Goal: Complete application form

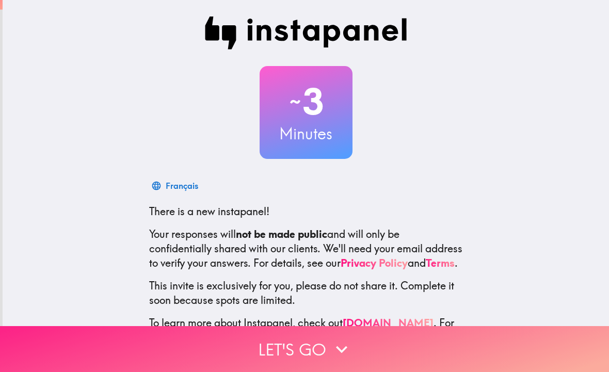
click at [322, 351] on button "Let's go" at bounding box center [304, 349] width 609 height 46
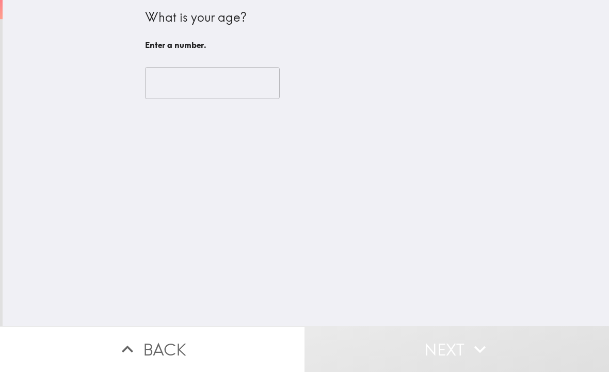
click at [228, 90] on input "number" at bounding box center [212, 83] width 135 height 32
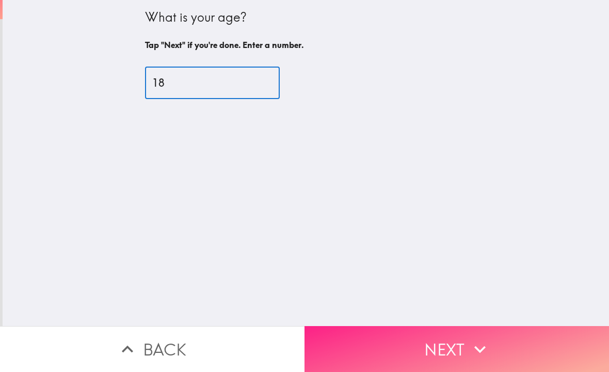
type input "18"
click at [455, 340] on button "Next" at bounding box center [456, 349] width 304 height 46
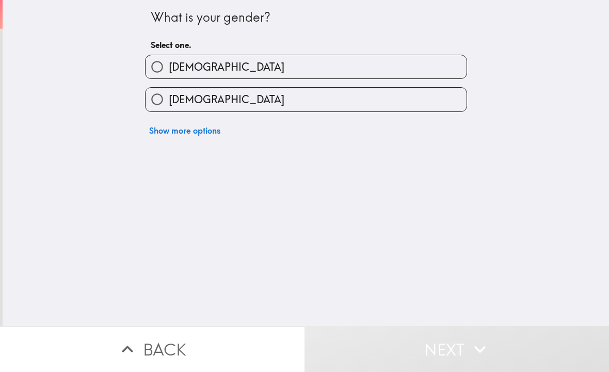
click at [302, 109] on label "[DEMOGRAPHIC_DATA]" at bounding box center [305, 99] width 321 height 23
click at [169, 109] on input "[DEMOGRAPHIC_DATA]" at bounding box center [156, 99] width 23 height 23
radio input "true"
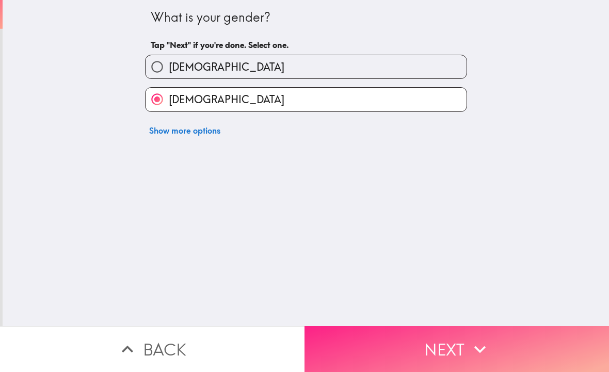
click at [480, 363] on button "Next" at bounding box center [456, 349] width 304 height 46
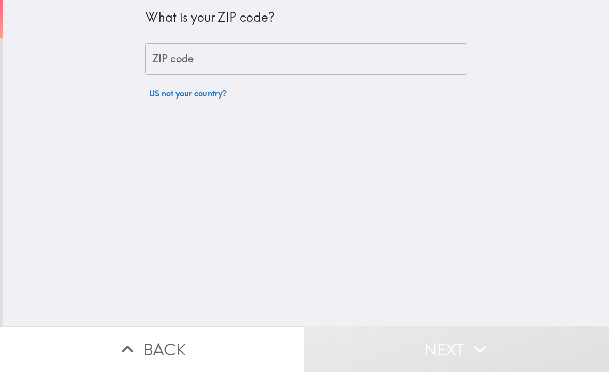
click at [356, 58] on input "ZIP code" at bounding box center [306, 59] width 322 height 32
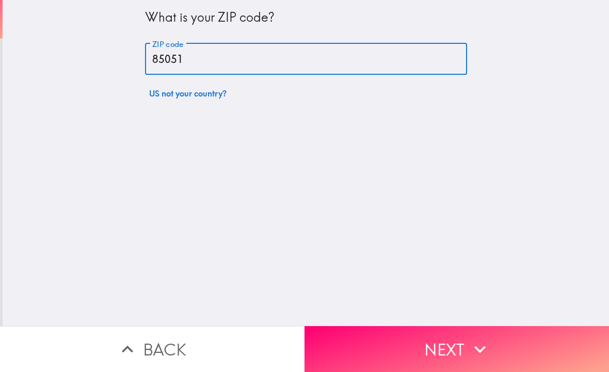
type input "85051"
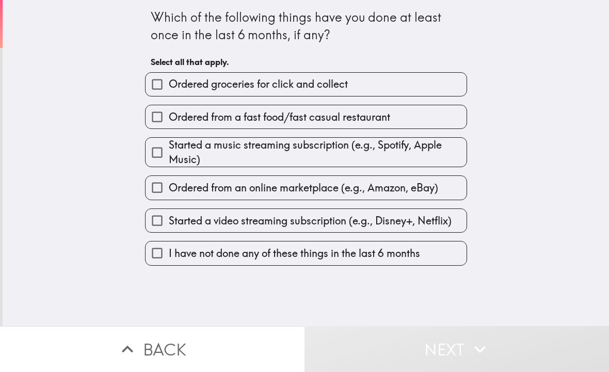
click at [403, 90] on label "Ordered groceries for click and collect" at bounding box center [305, 84] width 321 height 23
click at [169, 90] on input "Ordered groceries for click and collect" at bounding box center [156, 84] width 23 height 23
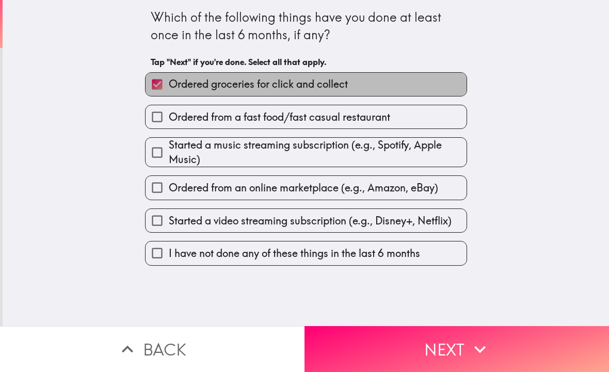
click at [403, 90] on label "Ordered groceries for click and collect" at bounding box center [305, 84] width 321 height 23
click at [169, 90] on input "Ordered groceries for click and collect" at bounding box center [156, 84] width 23 height 23
checkbox input "false"
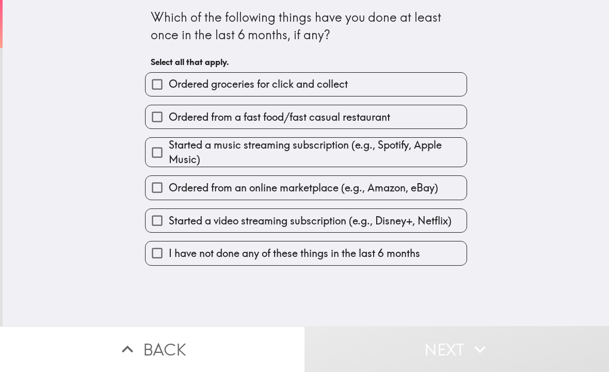
click at [407, 115] on label "Ordered from a fast food/fast casual restaurant" at bounding box center [305, 116] width 321 height 23
click at [169, 115] on input "Ordered from a fast food/fast casual restaurant" at bounding box center [156, 116] width 23 height 23
checkbox input "true"
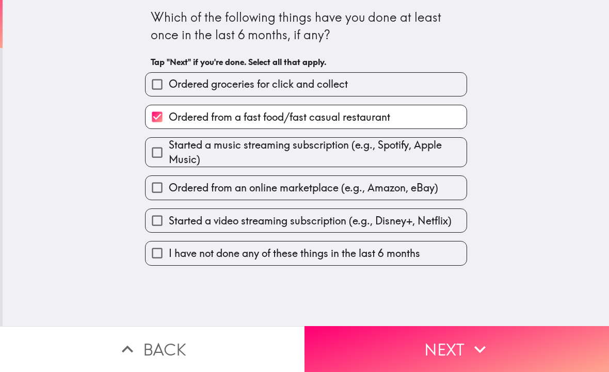
click at [397, 154] on span "Started a music streaming subscription (e.g., Spotify, Apple Music)" at bounding box center [318, 152] width 298 height 29
click at [169, 154] on input "Started a music streaming subscription (e.g., Spotify, Apple Music)" at bounding box center [156, 152] width 23 height 23
checkbox input "true"
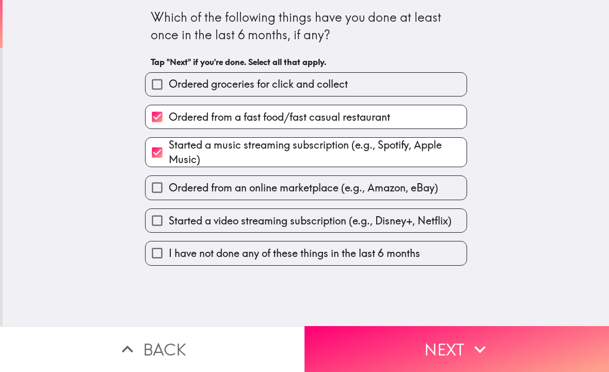
click at [364, 194] on span "Ordered from an online marketplace (e.g., Amazon, eBay)" at bounding box center [303, 187] width 269 height 14
click at [169, 194] on input "Ordered from an online marketplace (e.g., Amazon, eBay)" at bounding box center [156, 187] width 23 height 23
checkbox input "true"
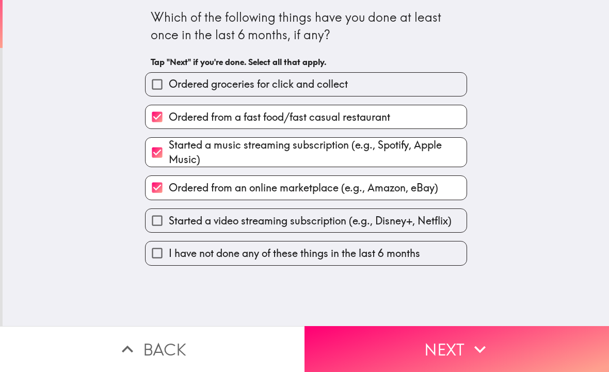
click at [375, 216] on span "Started a video streaming subscription (e.g., Disney+, Netflix)" at bounding box center [310, 220] width 283 height 14
click at [169, 216] on input "Started a video streaming subscription (e.g., Disney+, Netflix)" at bounding box center [156, 220] width 23 height 23
checkbox input "true"
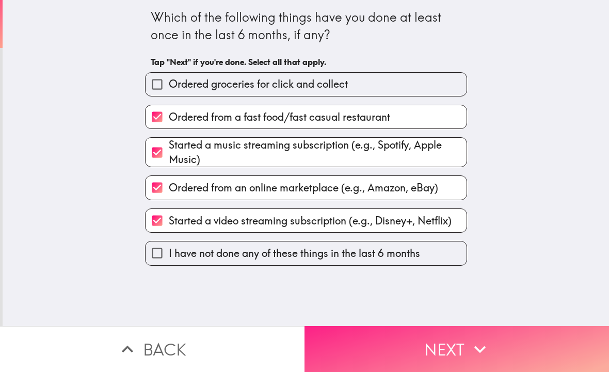
click at [439, 360] on button "Next" at bounding box center [456, 349] width 304 height 46
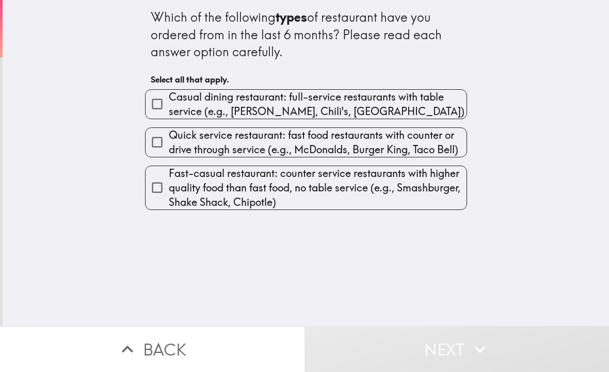
click at [324, 107] on span "Casual dining restaurant: full-service restaurants with table service (e.g., [P…" at bounding box center [318, 104] width 298 height 29
click at [169, 107] on input "Casual dining restaurant: full-service restaurants with table service (e.g., [P…" at bounding box center [156, 103] width 23 height 23
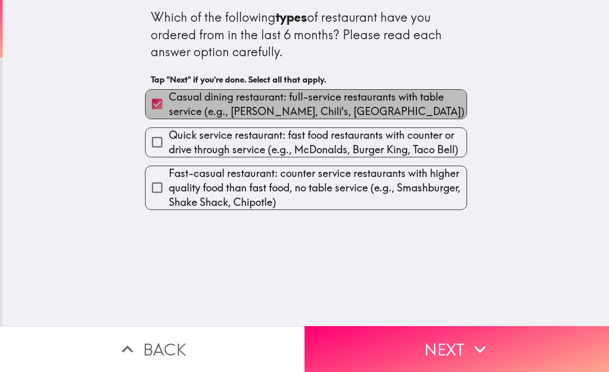
click at [324, 107] on span "Casual dining restaurant: full-service restaurants with table service (e.g., [P…" at bounding box center [318, 104] width 298 height 29
click at [169, 107] on input "Casual dining restaurant: full-service restaurants with table service (e.g., [P…" at bounding box center [156, 103] width 23 height 23
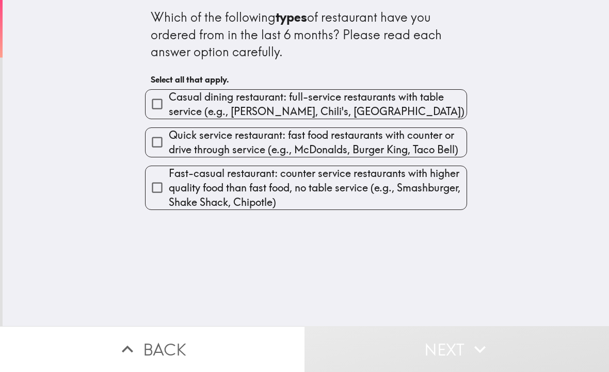
click at [328, 111] on span "Casual dining restaurant: full-service restaurants with table service (e.g., [P…" at bounding box center [318, 104] width 298 height 29
click at [169, 111] on input "Casual dining restaurant: full-service restaurants with table service (e.g., [P…" at bounding box center [156, 103] width 23 height 23
checkbox input "true"
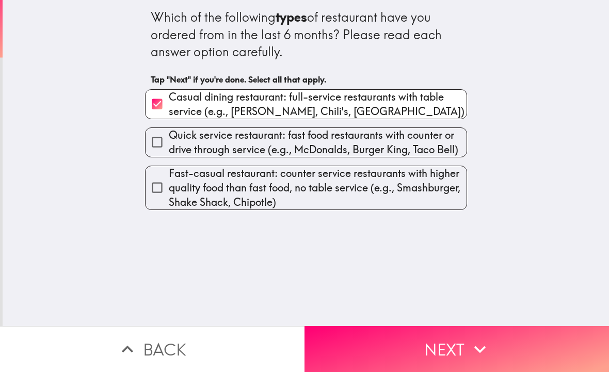
click at [271, 144] on span "Quick service restaurant: fast food restaurants with counter or drive through s…" at bounding box center [318, 142] width 298 height 29
click at [169, 144] on input "Quick service restaurant: fast food restaurants with counter or drive through s…" at bounding box center [156, 141] width 23 height 23
checkbox input "true"
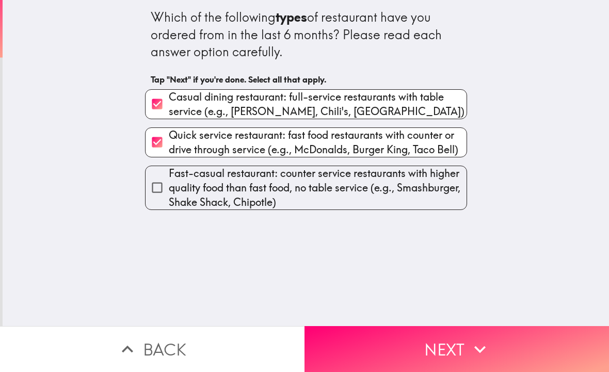
click at [282, 190] on span "Fast-casual restaurant: counter service restaurants with higher quality food th…" at bounding box center [318, 187] width 298 height 43
click at [169, 190] on input "Fast-casual restaurant: counter service restaurants with higher quality food th…" at bounding box center [156, 187] width 23 height 23
checkbox input "true"
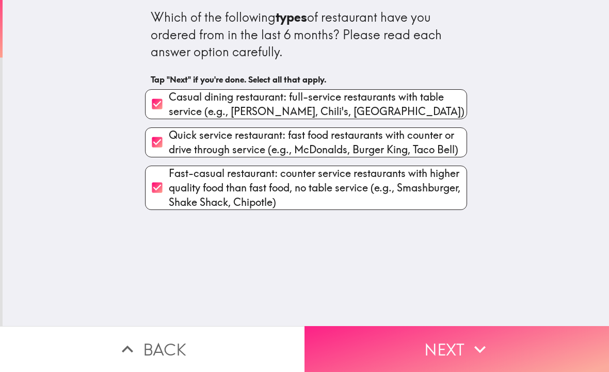
click at [388, 326] on button "Next" at bounding box center [456, 349] width 304 height 46
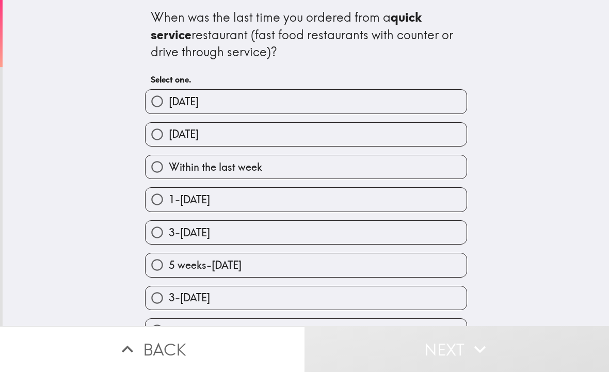
click at [356, 209] on label "1-[DATE]" at bounding box center [305, 199] width 321 height 23
click at [169, 209] on input "1-[DATE]" at bounding box center [156, 199] width 23 height 23
radio input "true"
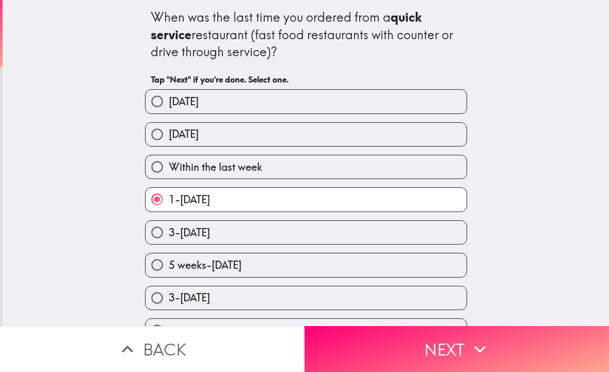
click at [305, 200] on button "1-[DATE]" at bounding box center [305, 199] width 321 height 23
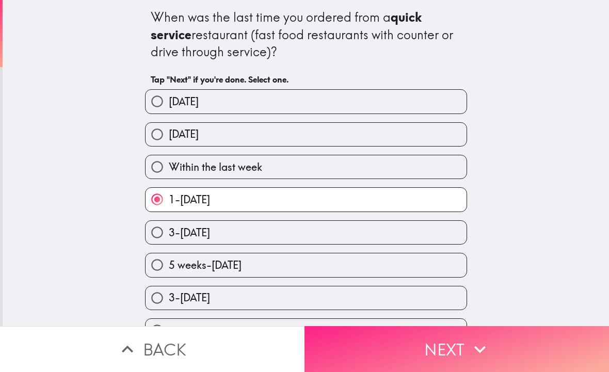
click at [393, 356] on button "Next" at bounding box center [456, 349] width 304 height 46
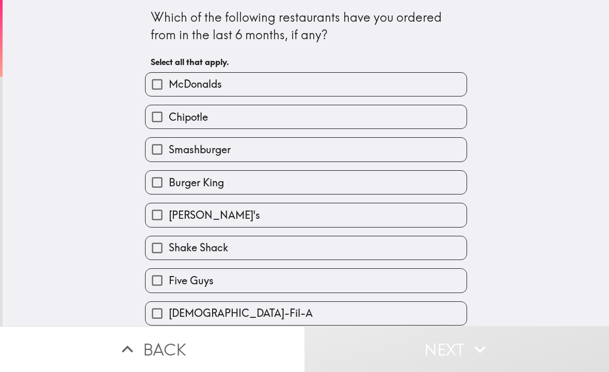
click at [341, 121] on label "Chipotle" at bounding box center [305, 116] width 321 height 23
click at [169, 121] on input "Chipotle" at bounding box center [156, 116] width 23 height 23
checkbox input "true"
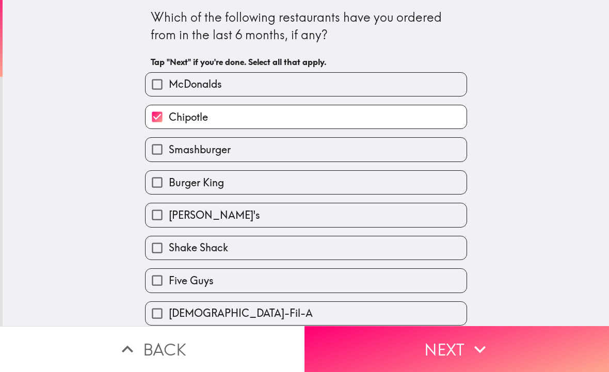
click at [335, 225] on label "[PERSON_NAME]'s" at bounding box center [305, 214] width 321 height 23
click at [169, 225] on input "[PERSON_NAME]'s" at bounding box center [156, 214] width 23 height 23
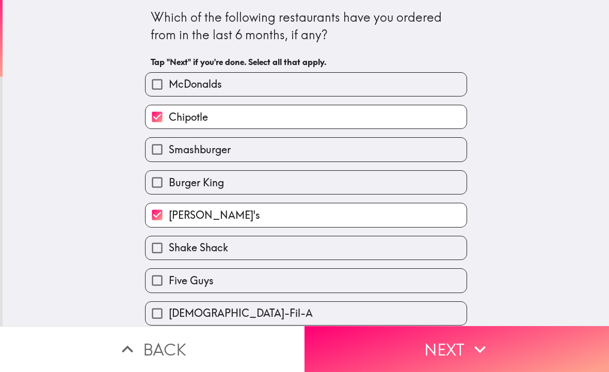
click at [335, 225] on label "[PERSON_NAME]'s" at bounding box center [305, 214] width 321 height 23
click at [169, 225] on input "[PERSON_NAME]'s" at bounding box center [156, 214] width 23 height 23
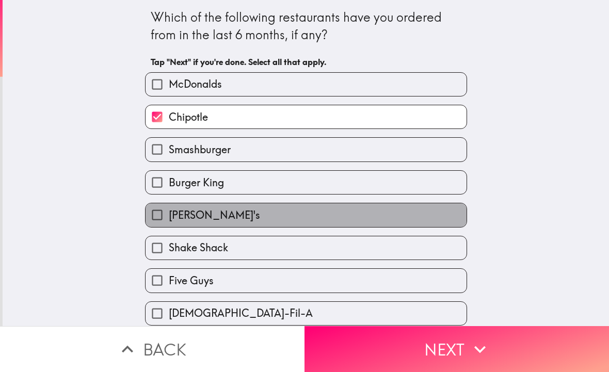
click at [335, 225] on label "[PERSON_NAME]'s" at bounding box center [305, 214] width 321 height 23
click at [169, 225] on input "[PERSON_NAME]'s" at bounding box center [156, 214] width 23 height 23
checkbox input "true"
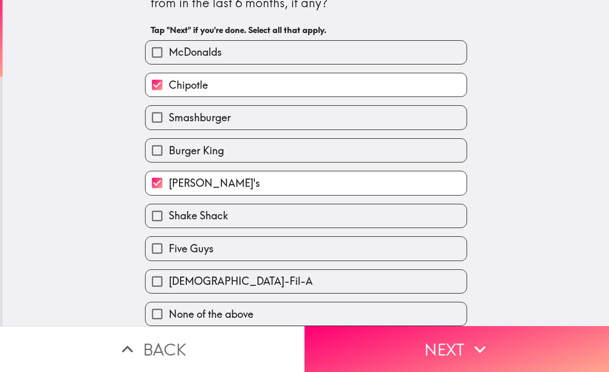
scroll to position [36, 0]
click at [269, 275] on label "[DEMOGRAPHIC_DATA]-Fil-A" at bounding box center [305, 281] width 321 height 23
click at [169, 275] on input "[DEMOGRAPHIC_DATA]-Fil-A" at bounding box center [156, 281] width 23 height 23
checkbox input "true"
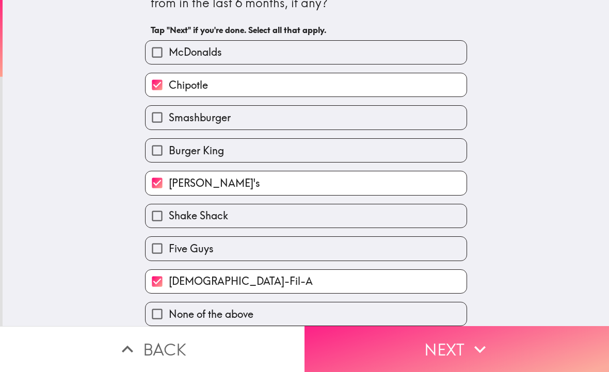
click at [334, 358] on button "Next" at bounding box center [456, 349] width 304 height 46
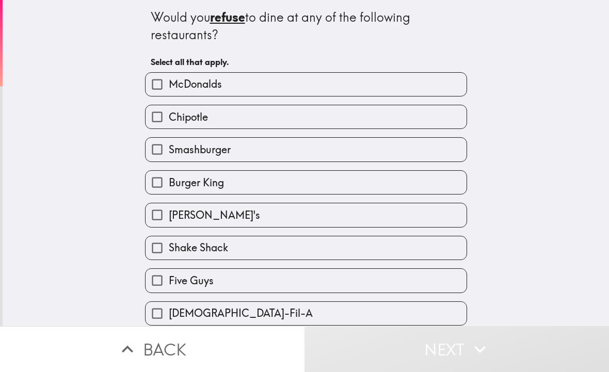
click at [298, 126] on label "Chipotle" at bounding box center [305, 116] width 321 height 23
click at [169, 126] on input "Chipotle" at bounding box center [156, 116] width 23 height 23
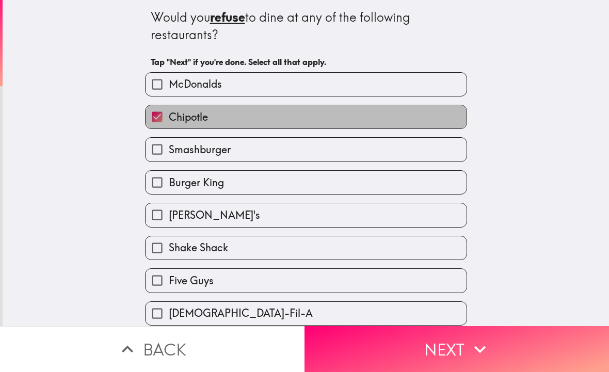
click at [298, 126] on label "Chipotle" at bounding box center [305, 116] width 321 height 23
click at [169, 126] on input "Chipotle" at bounding box center [156, 116] width 23 height 23
checkbox input "false"
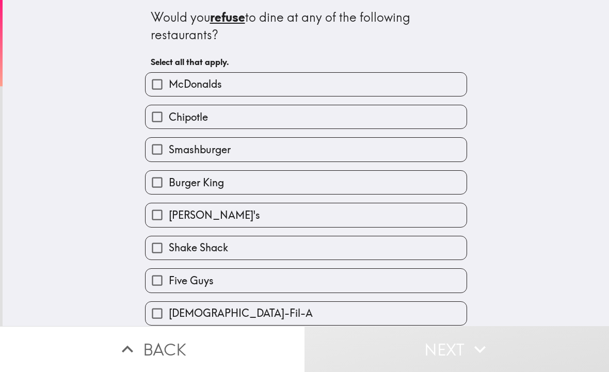
click at [295, 78] on label "McDonalds" at bounding box center [305, 84] width 321 height 23
click at [169, 78] on input "McDonalds" at bounding box center [156, 84] width 23 height 23
checkbox input "true"
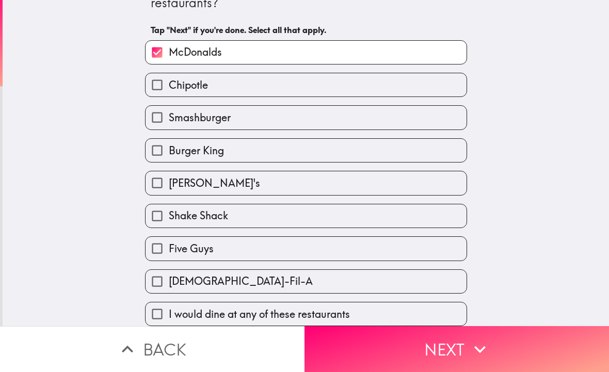
scroll to position [36, 0]
click at [290, 123] on label "Smashburger" at bounding box center [305, 117] width 321 height 23
click at [169, 123] on input "Smashburger" at bounding box center [156, 117] width 23 height 23
checkbox input "true"
